Goal: Purchase product/service

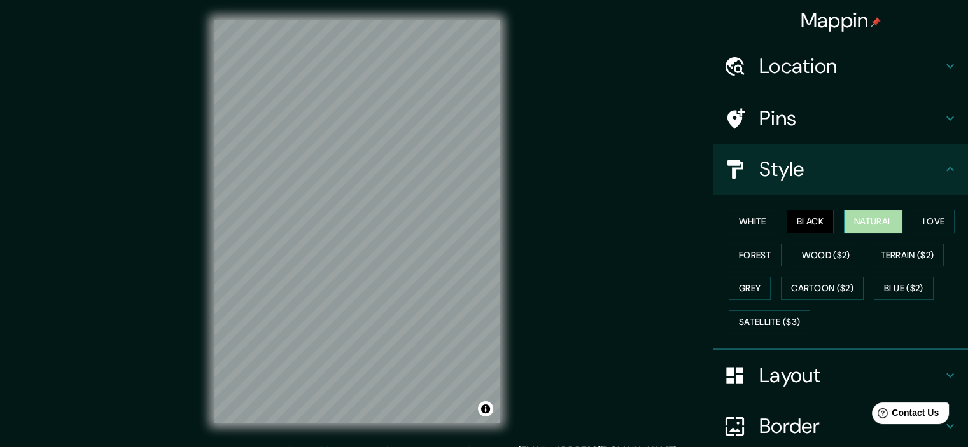
click at [863, 226] on button "Natural" at bounding box center [873, 222] width 59 height 24
click at [937, 220] on button "Love" at bounding box center [934, 222] width 42 height 24
click at [863, 226] on button "Natural" at bounding box center [873, 222] width 59 height 24
click at [922, 220] on button "Love" at bounding box center [934, 222] width 42 height 24
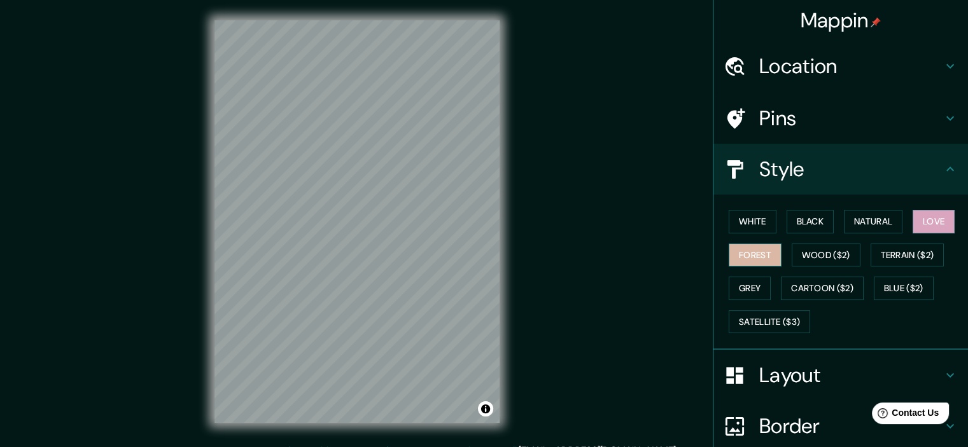
click at [751, 255] on button "Forest" at bounding box center [755, 256] width 53 height 24
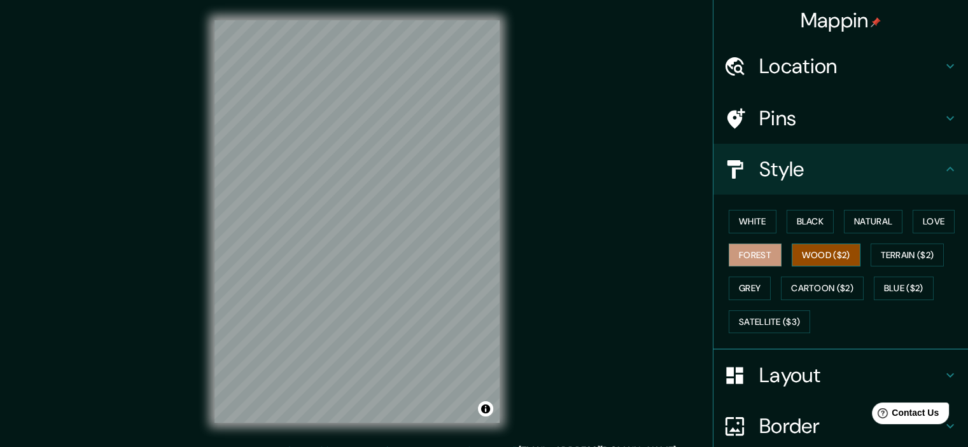
click at [818, 260] on button "Wood ($2)" at bounding box center [826, 256] width 69 height 24
click at [898, 247] on button "Terrain ($2)" at bounding box center [908, 256] width 74 height 24
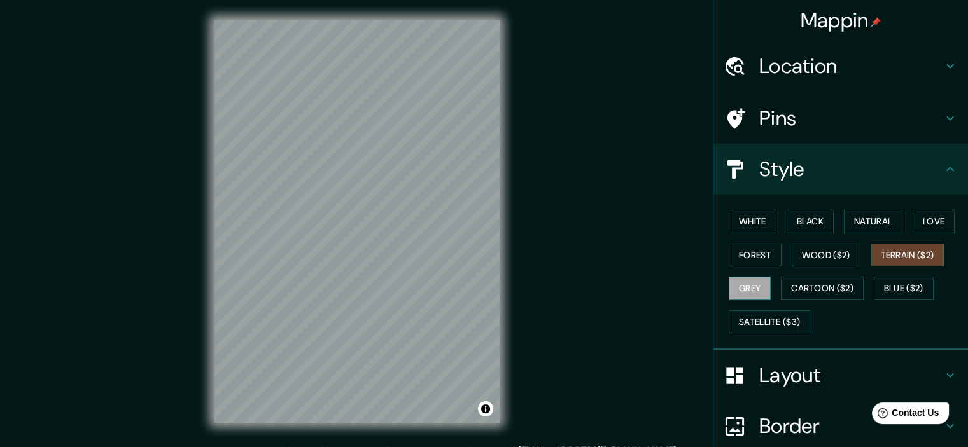
click at [735, 293] on button "Grey" at bounding box center [750, 289] width 42 height 24
click at [840, 287] on button "Cartoon ($2)" at bounding box center [822, 289] width 83 height 24
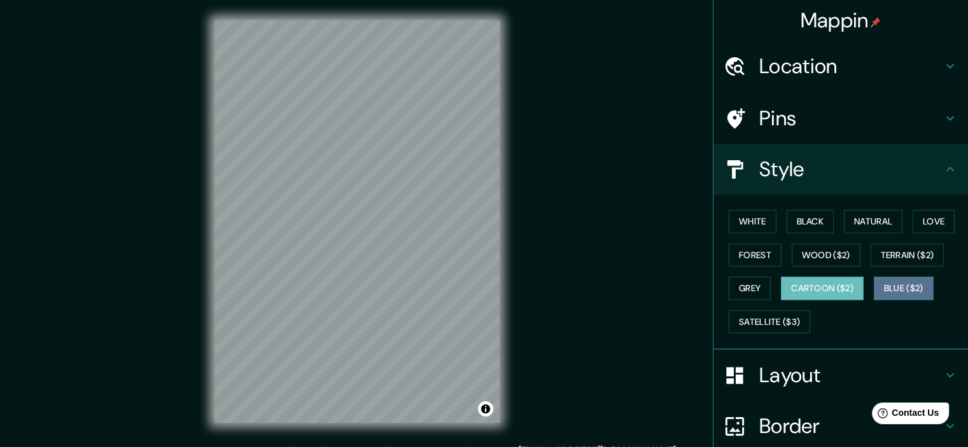
click at [888, 293] on button "Blue ($2)" at bounding box center [904, 289] width 60 height 24
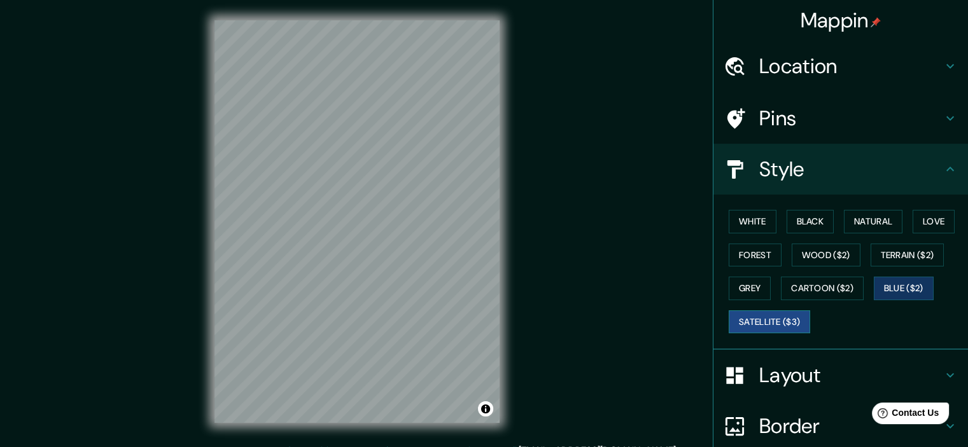
click at [774, 320] on button "Satellite ($3)" at bounding box center [769, 323] width 81 height 24
click at [815, 253] on button "Wood ($2)" at bounding box center [826, 256] width 69 height 24
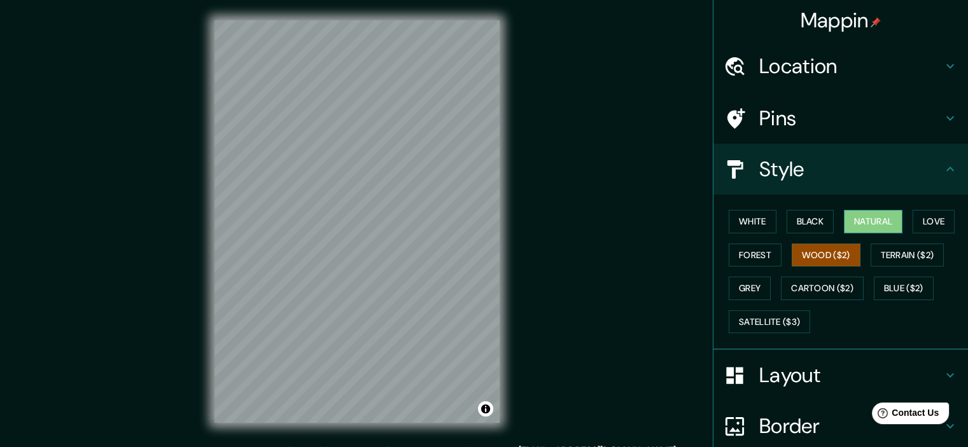
click at [853, 225] on button "Natural" at bounding box center [873, 222] width 59 height 24
